Goal: Use online tool/utility: Utilize a website feature to perform a specific function

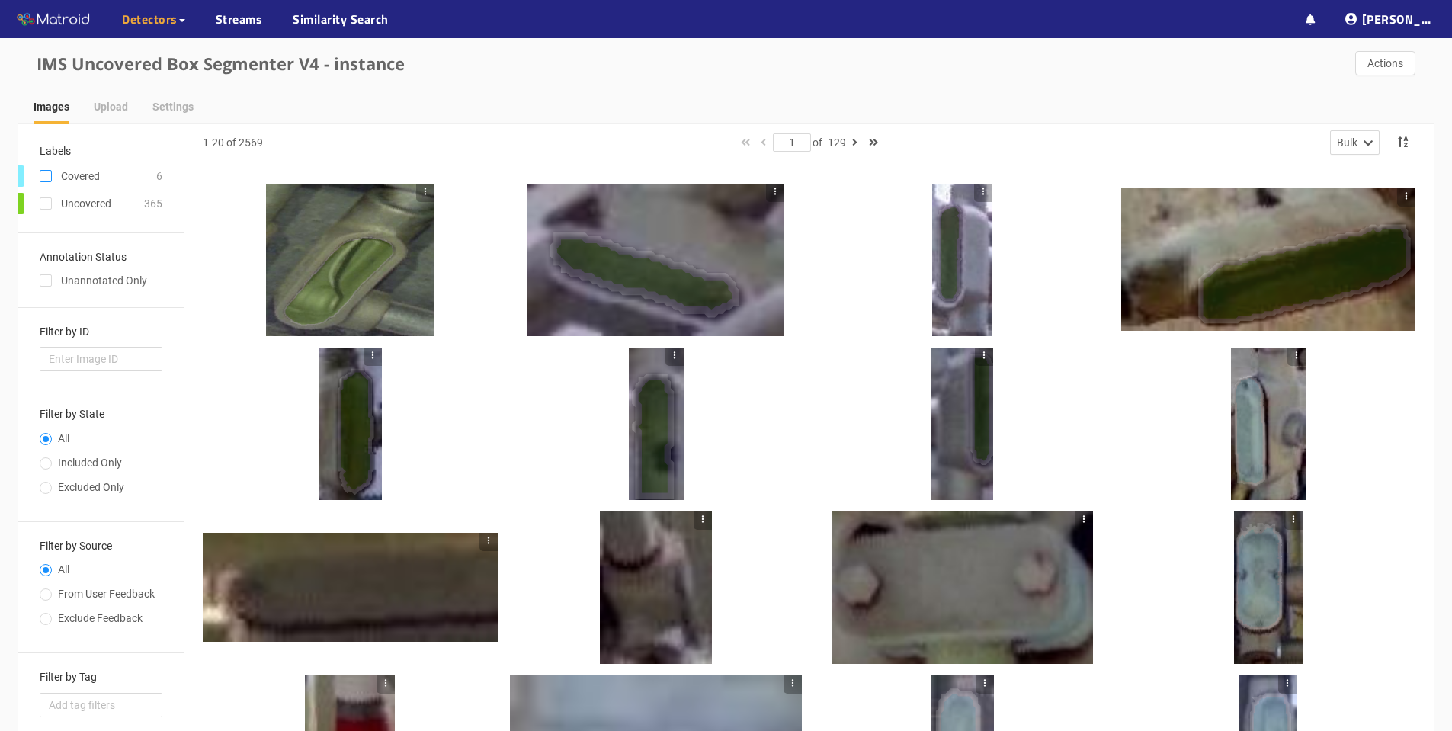
click at [46, 180] on input "checkbox" at bounding box center [46, 179] width 12 height 12
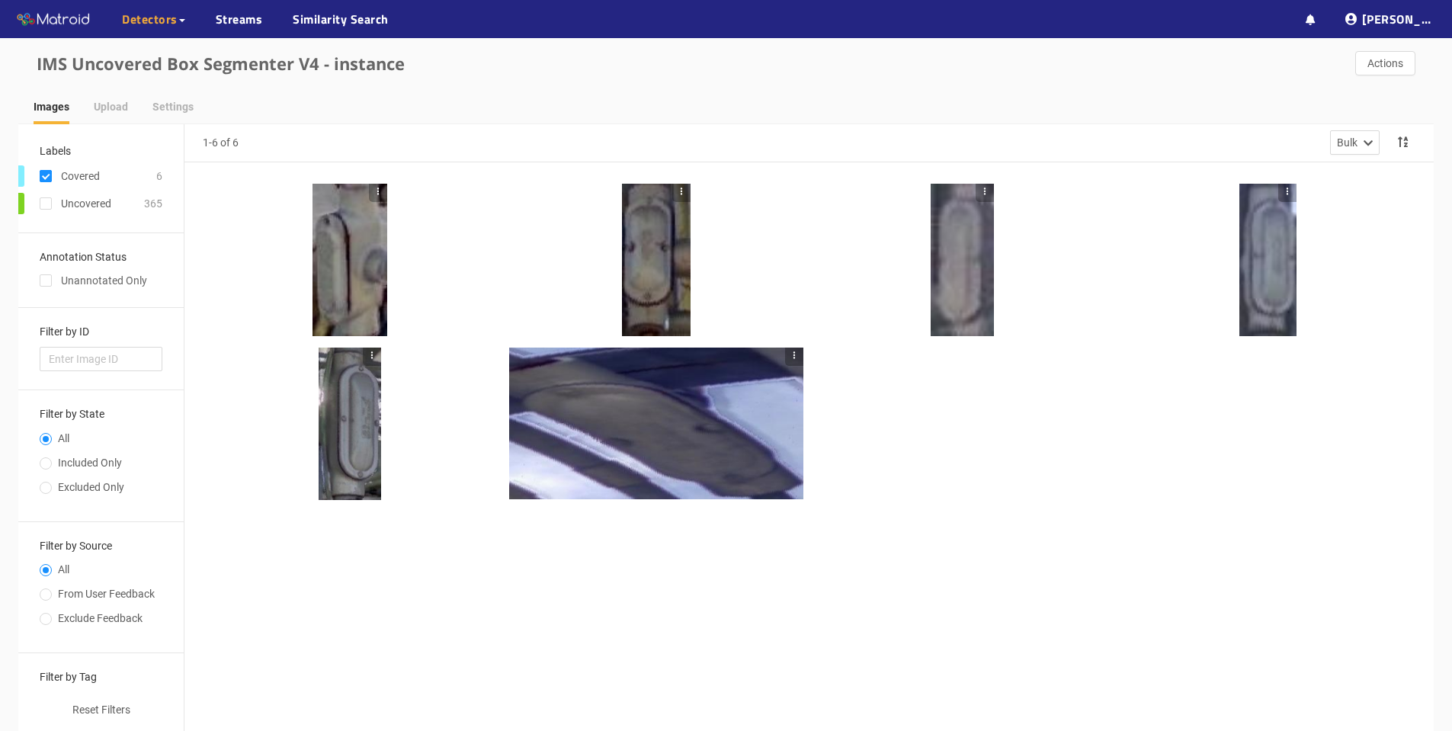
click at [47, 180] on input "checkbox" at bounding box center [46, 179] width 12 height 12
checkbox input "false"
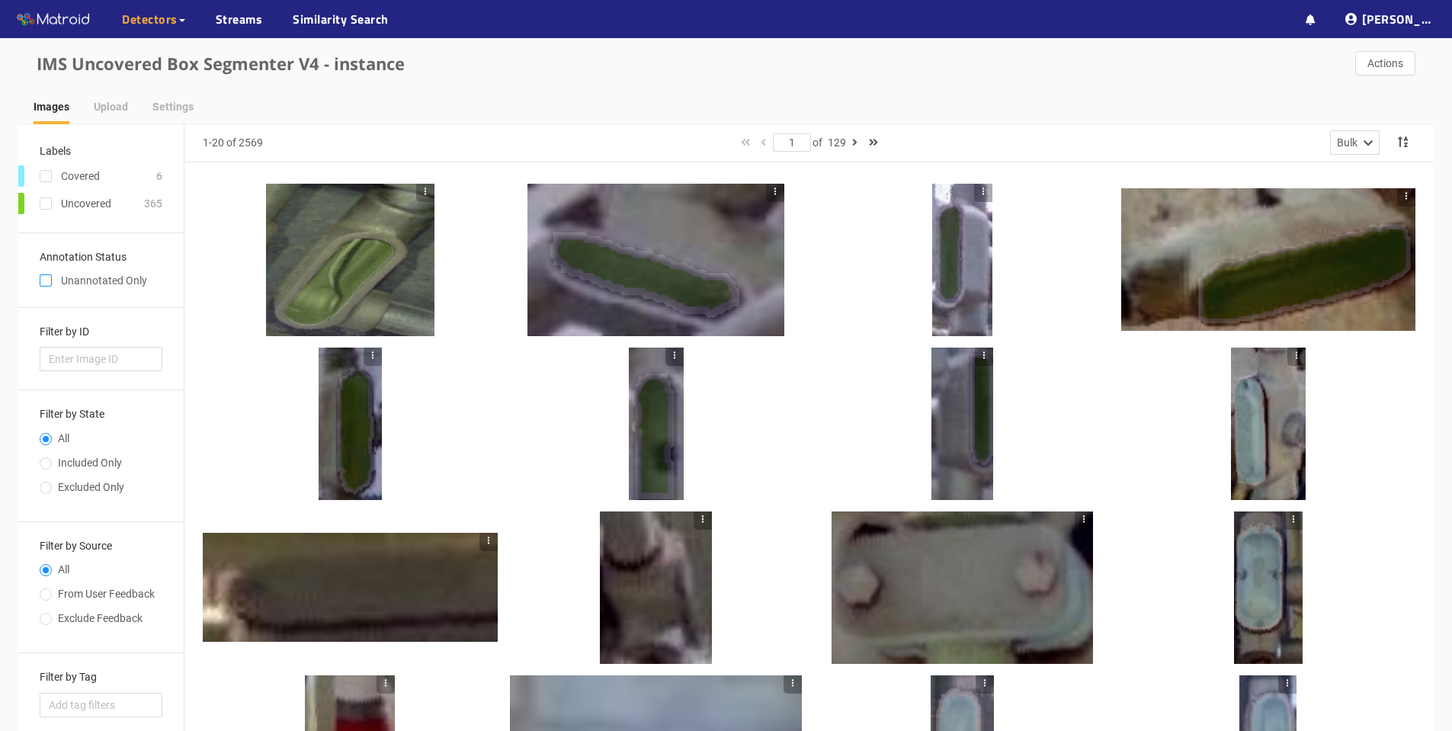
click at [49, 277] on input "checkbox" at bounding box center [46, 283] width 12 height 12
checkbox input "true"
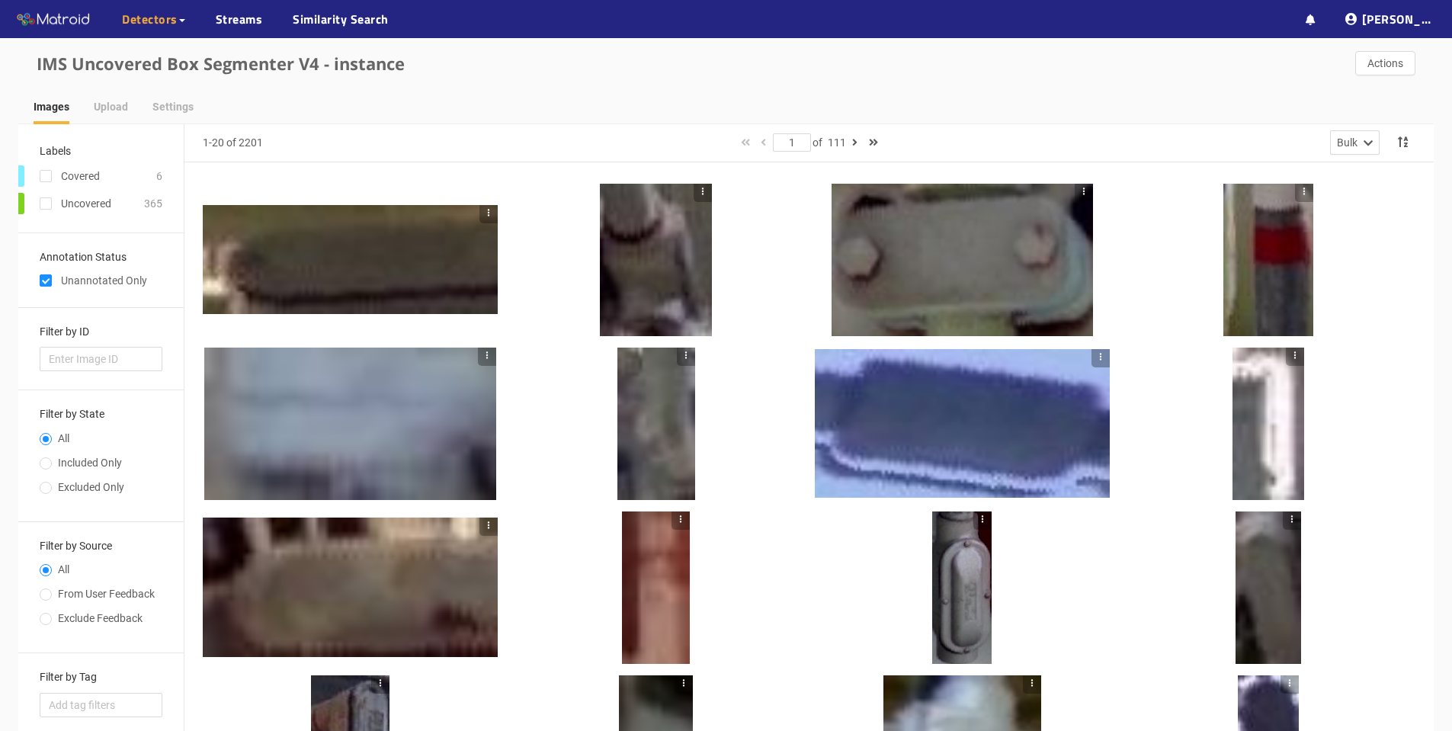
click at [310, 254] on div at bounding box center [350, 260] width 295 height 110
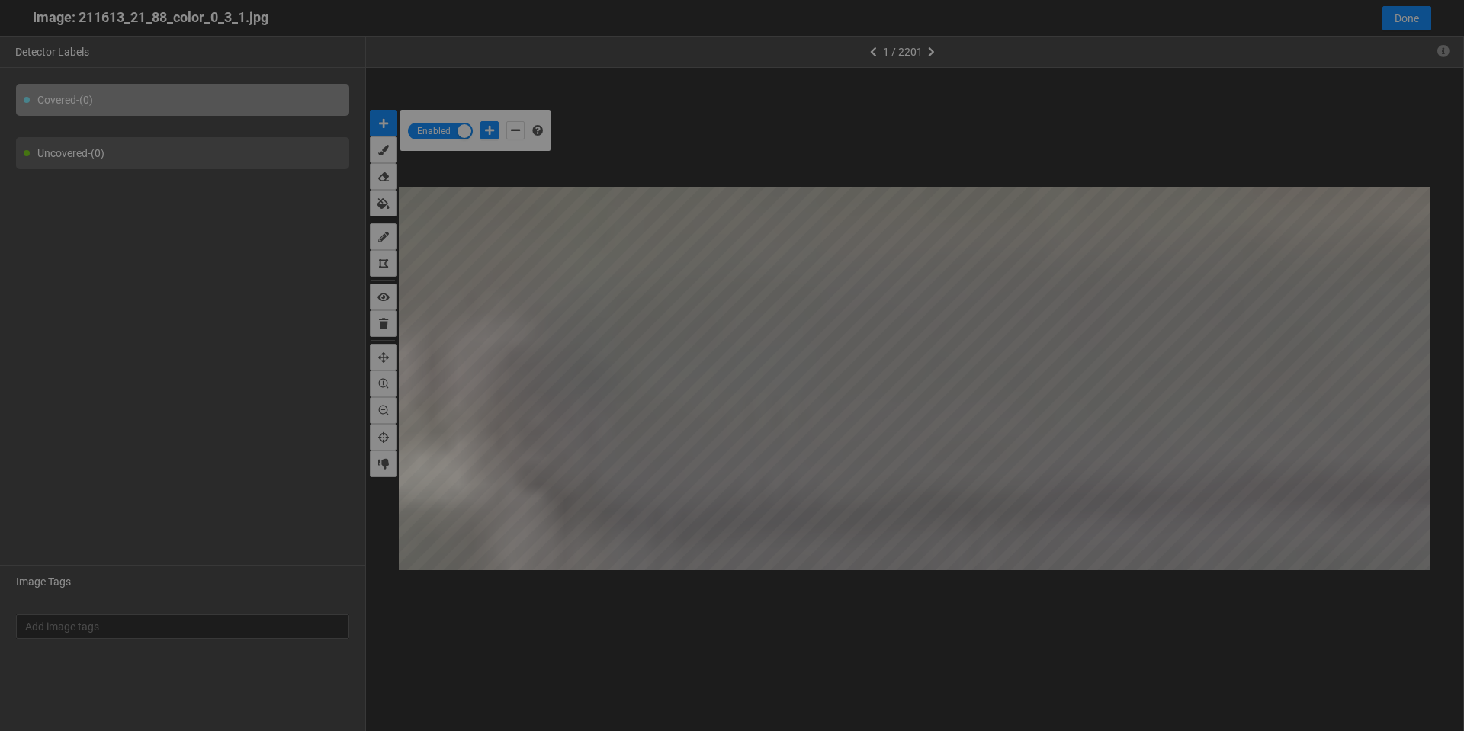
scroll to position [723, 0]
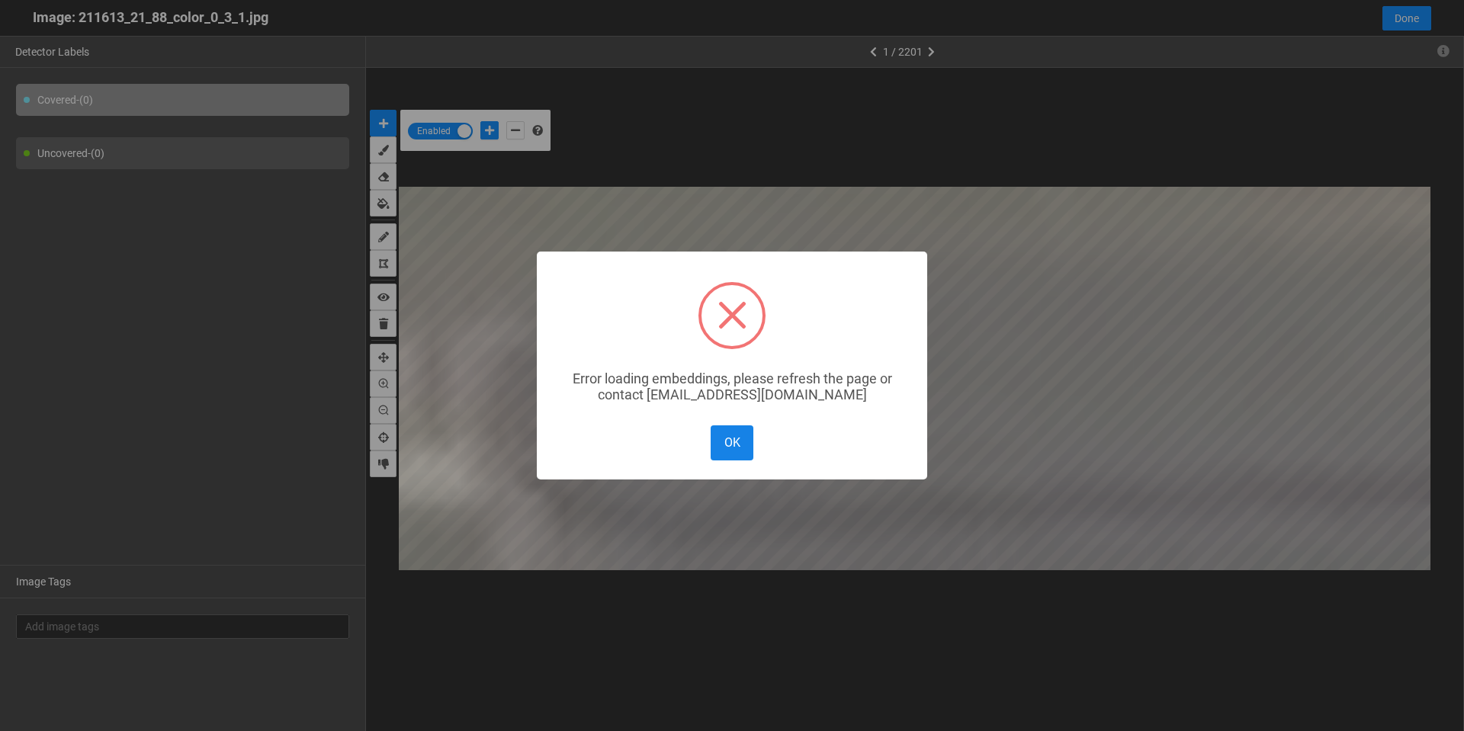
click at [725, 448] on button "OK" at bounding box center [731, 442] width 43 height 34
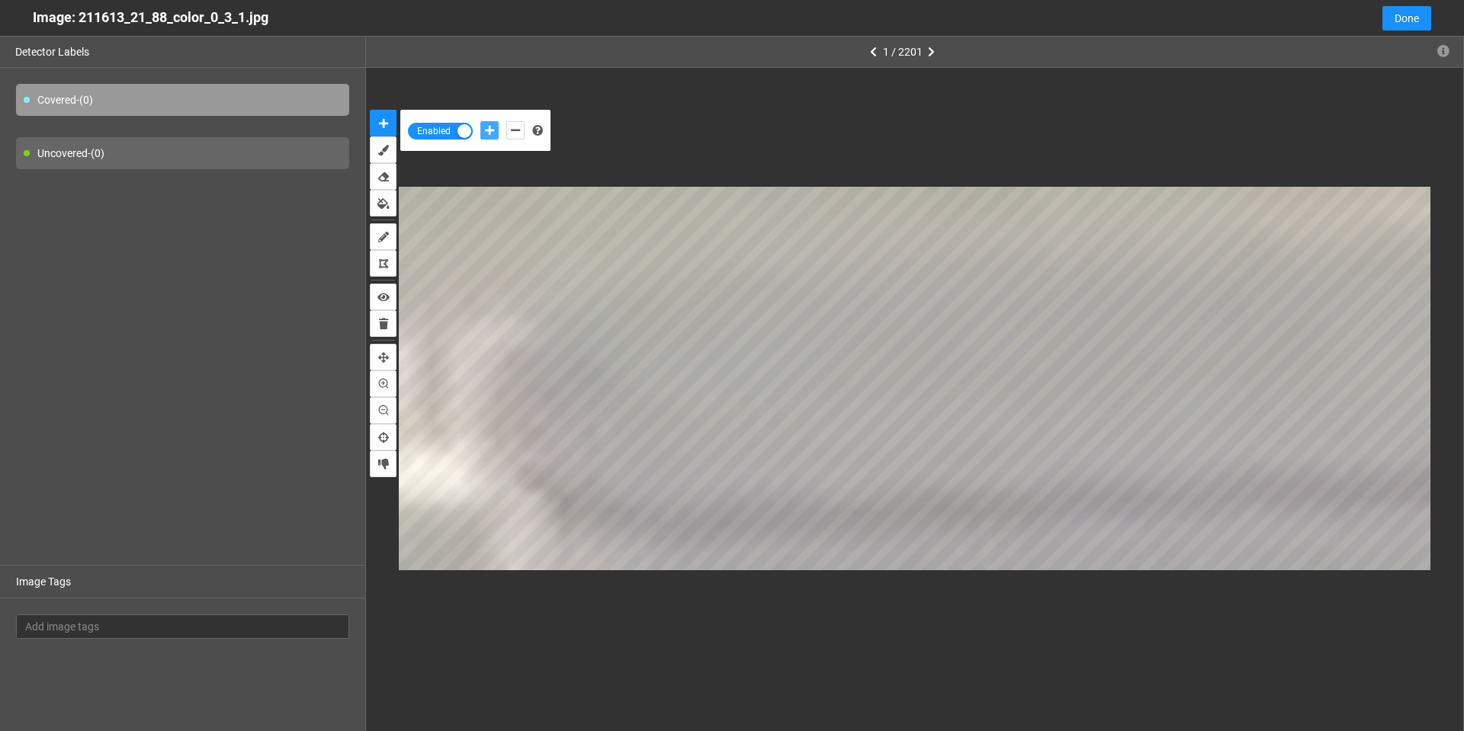
click at [495, 127] on button "add-positive-points" at bounding box center [489, 130] width 18 height 18
click at [132, 100] on div "Covered - (0)" at bounding box center [182, 100] width 333 height 32
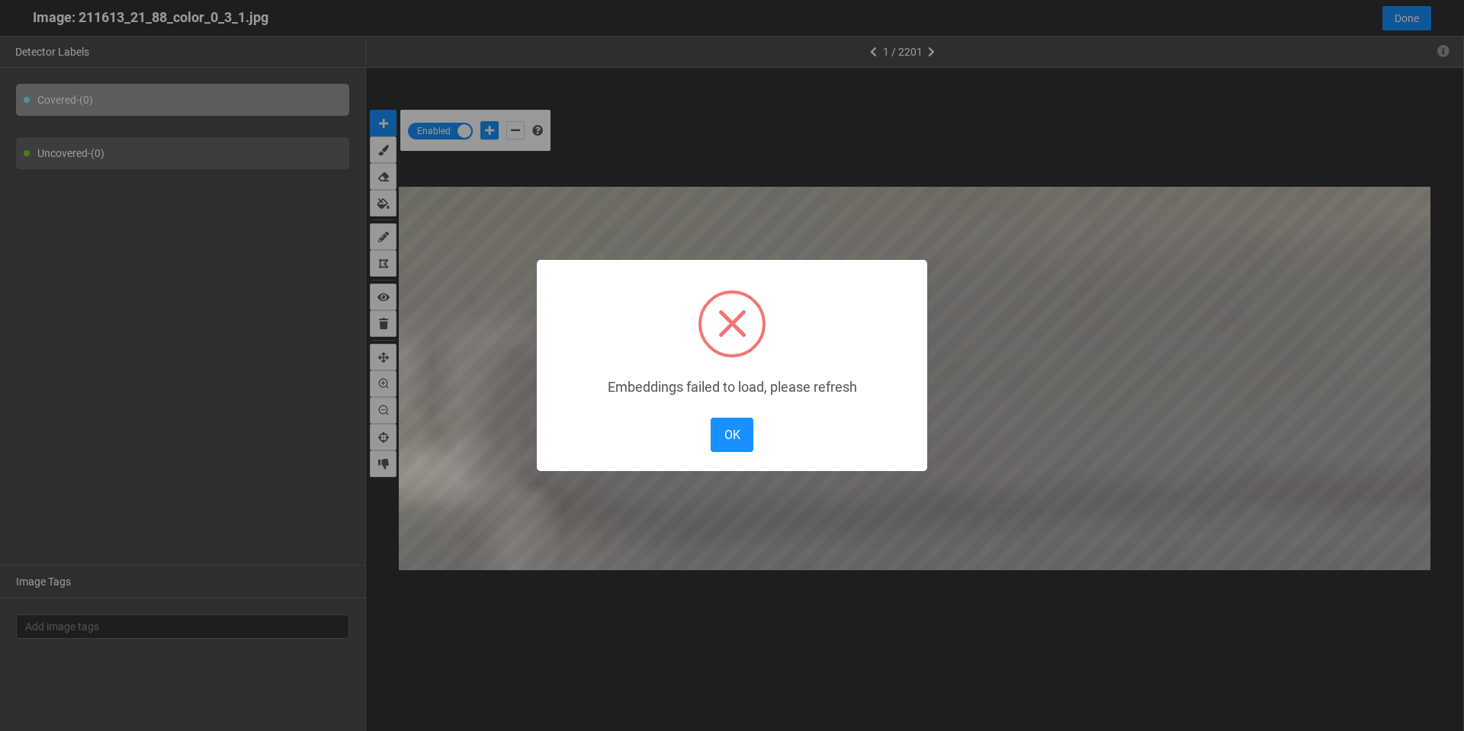
click at [521, 373] on body "··· Detectors ··· Streams ··· Similarity Search ··· ··· ··· Shafi I. ··· IMS Un…" at bounding box center [732, 545] width 1464 height 1091
click at [739, 432] on button "OK" at bounding box center [731, 435] width 43 height 34
click at [591, 379] on body "··· Detectors ··· Streams ··· Similarity Search ··· ··· ··· Shafi I. ··· IMS Un…" at bounding box center [732, 545] width 1464 height 1091
click at [731, 431] on button "OK" at bounding box center [731, 435] width 43 height 34
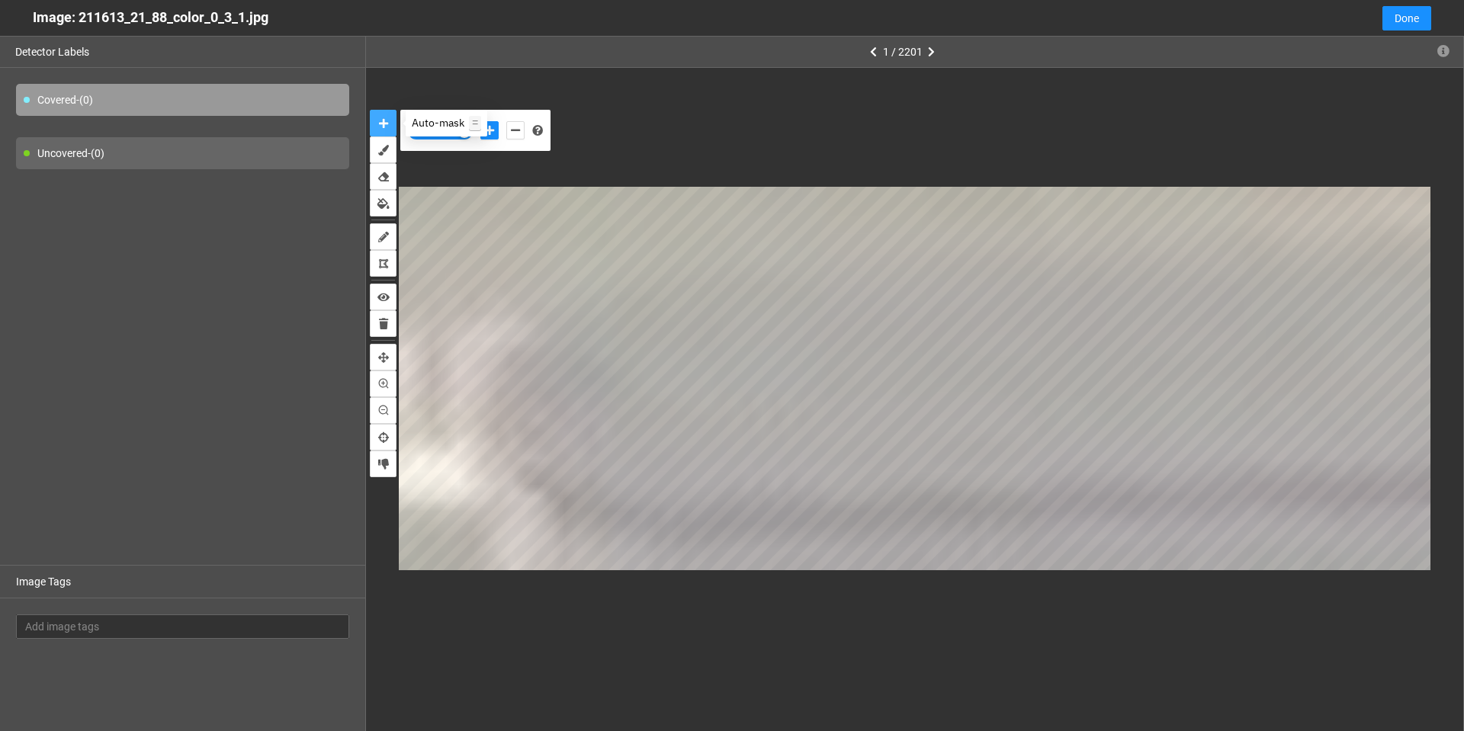
click at [380, 126] on icon "auto-mask" at bounding box center [383, 123] width 9 height 11
click at [464, 136] on div "button" at bounding box center [464, 131] width 14 height 14
click at [463, 131] on span "Disabled" at bounding box center [447, 131] width 40 height 17
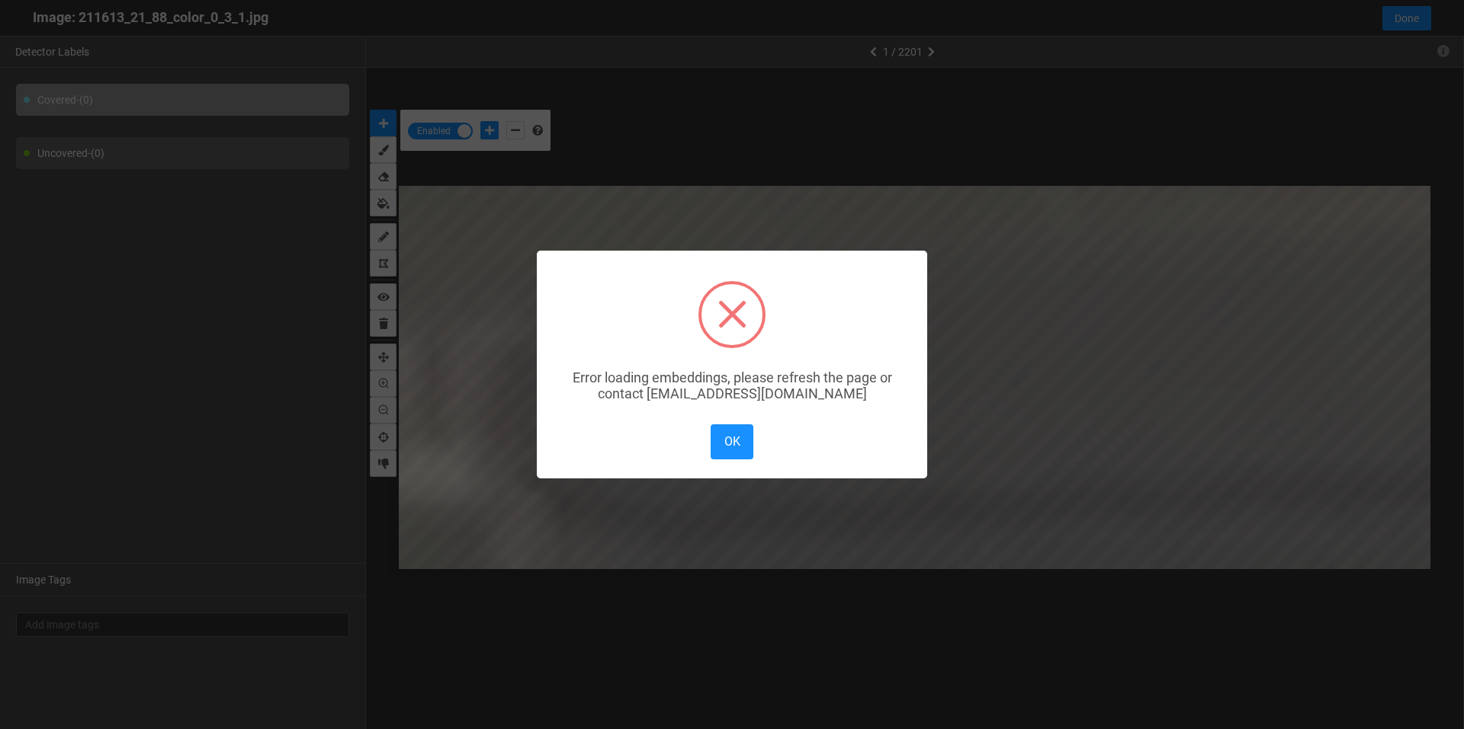
scroll to position [721, 0]
